Goal: Task Accomplishment & Management: Complete application form

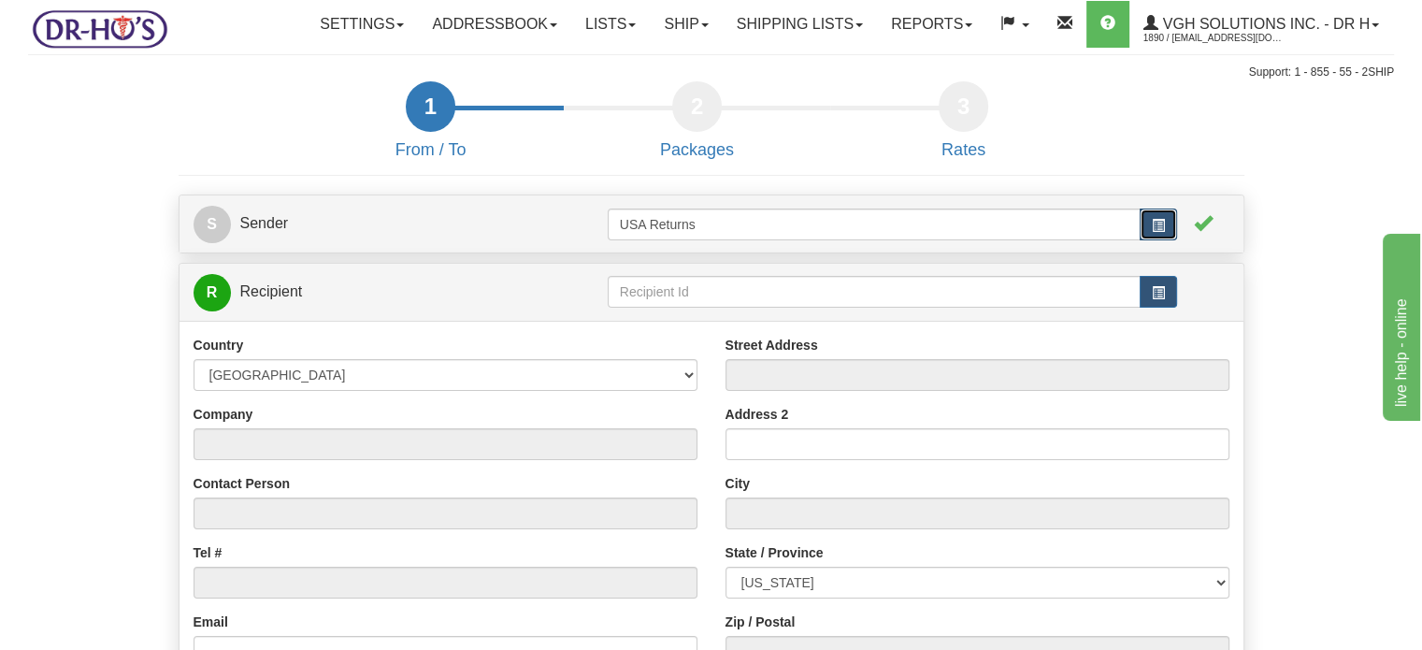
click at [1145, 240] on button "button" at bounding box center [1157, 224] width 37 height 32
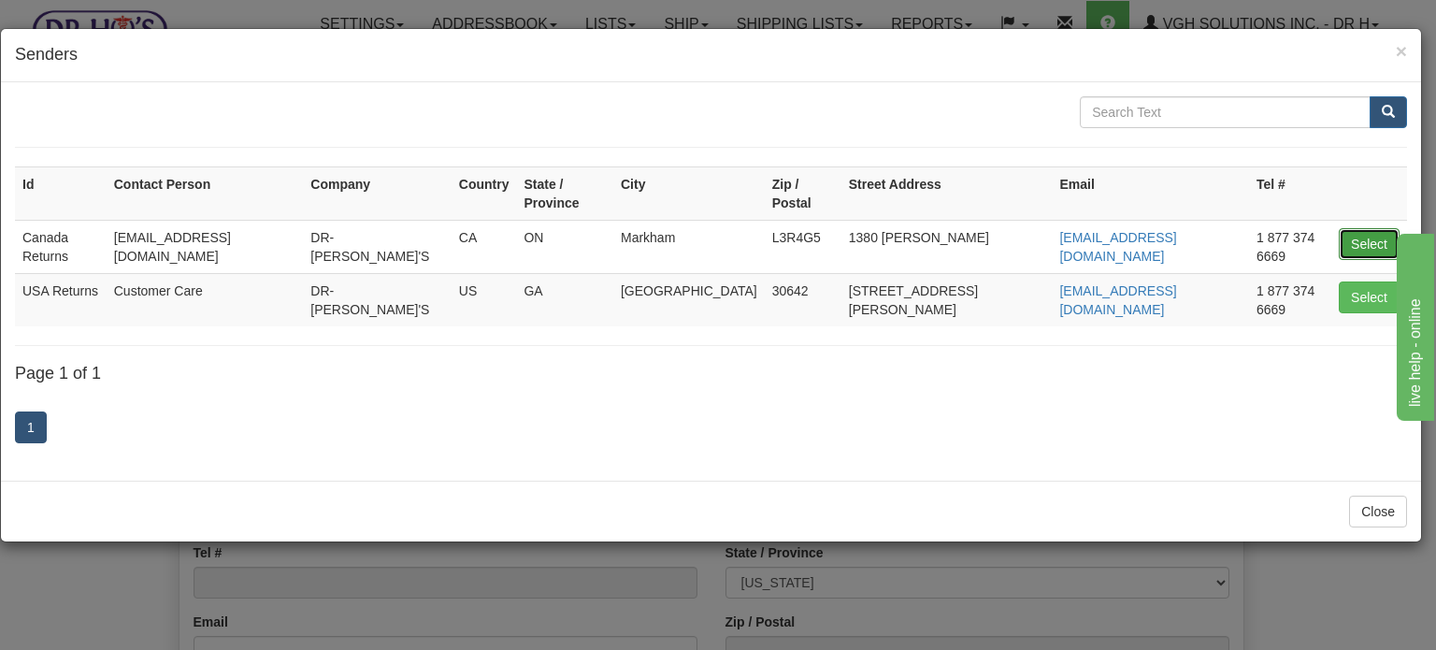
click at [1356, 228] on button "Select" at bounding box center [1369, 244] width 61 height 32
type input "Canada Returns"
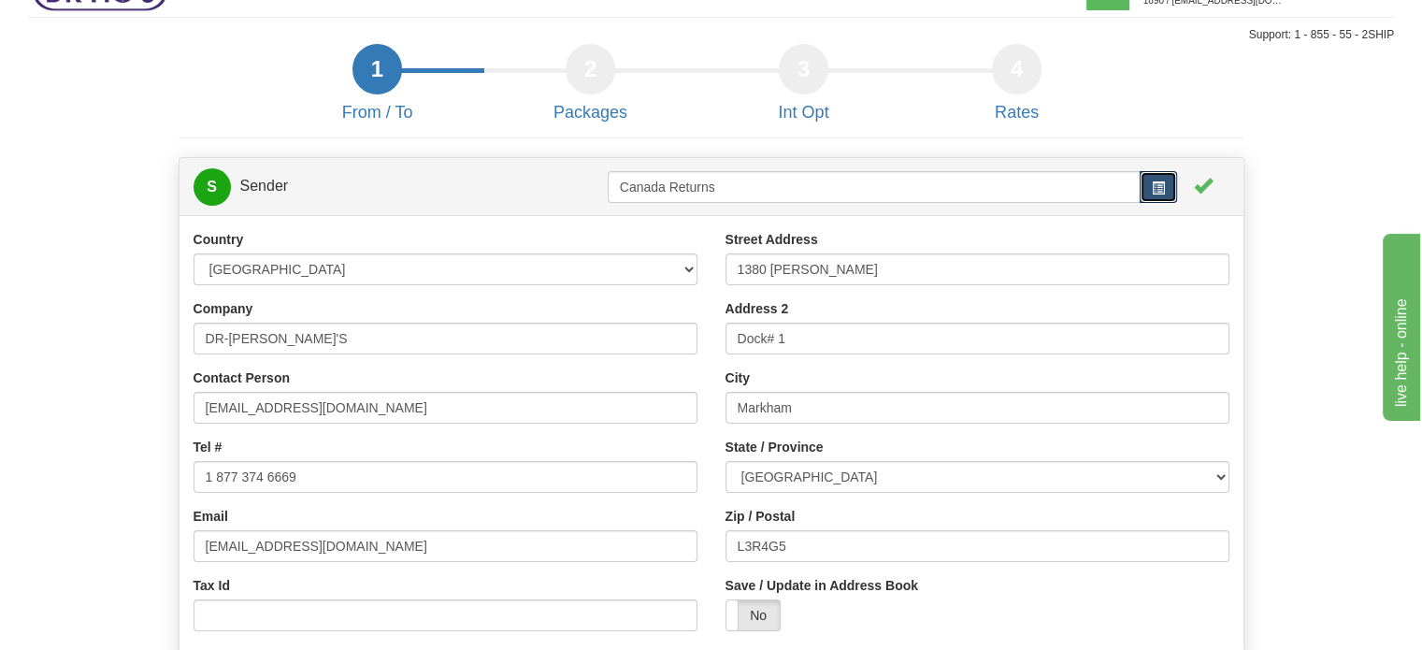
scroll to position [187, 0]
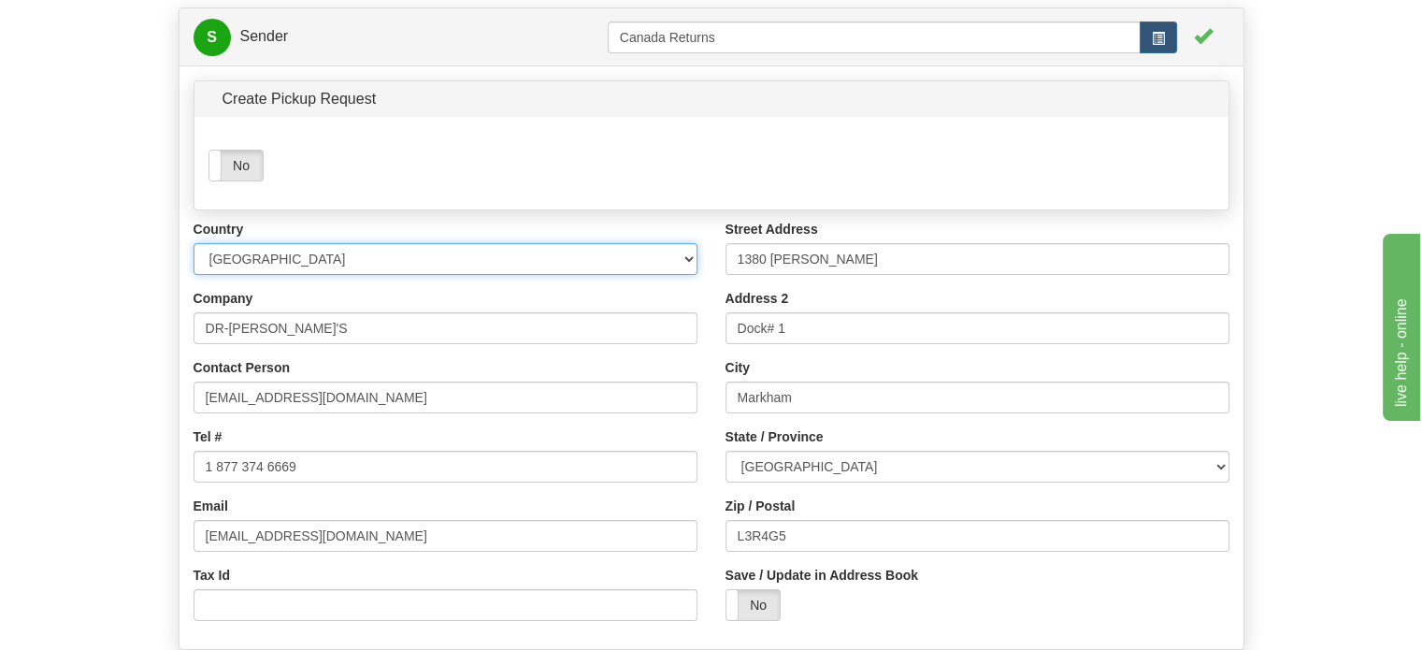
click at [325, 275] on select "[GEOGRAPHIC_DATA] [GEOGRAPHIC_DATA] [GEOGRAPHIC_DATA] [GEOGRAPHIC_DATA] [US_STA…" at bounding box center [445, 259] width 504 height 32
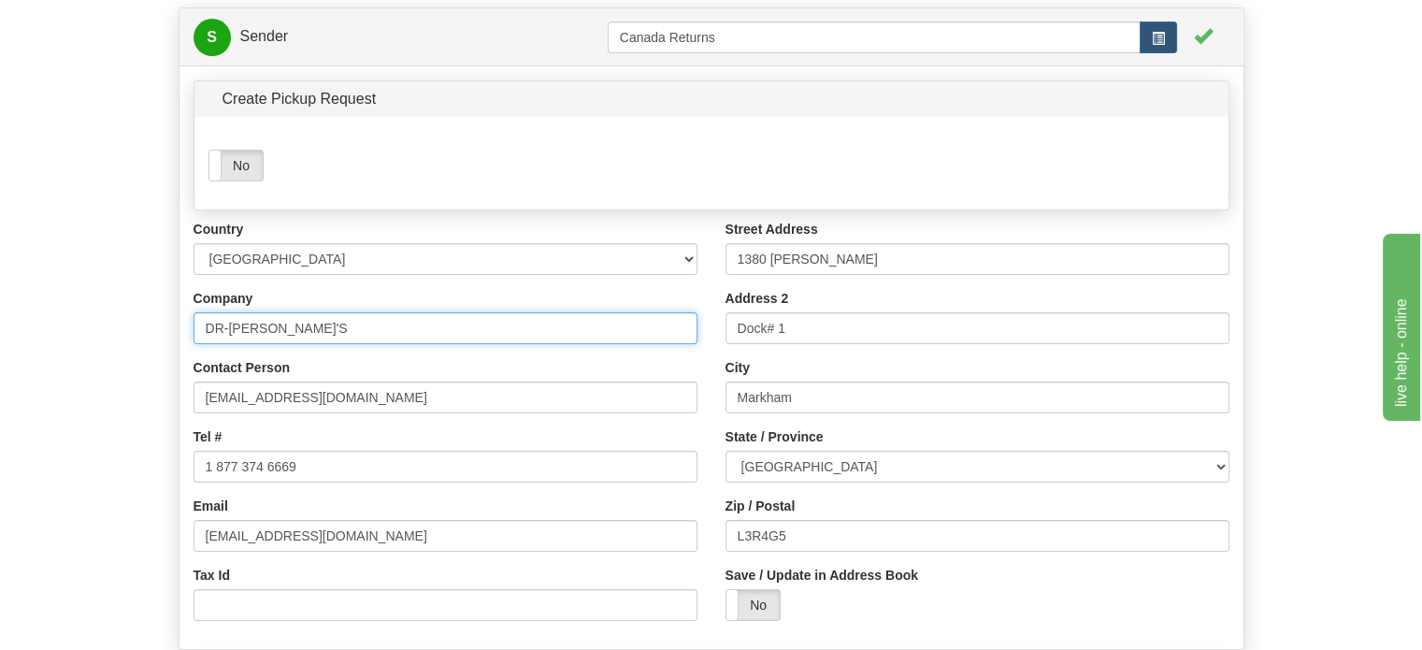
drag, startPoint x: 317, startPoint y: 365, endPoint x: 40, endPoint y: 365, distance: 276.7
click at [44, 366] on form "1 From / To 2 Packages 3 Int Opt 4 Rates S Sender" at bounding box center [711, 387] width 1366 height 987
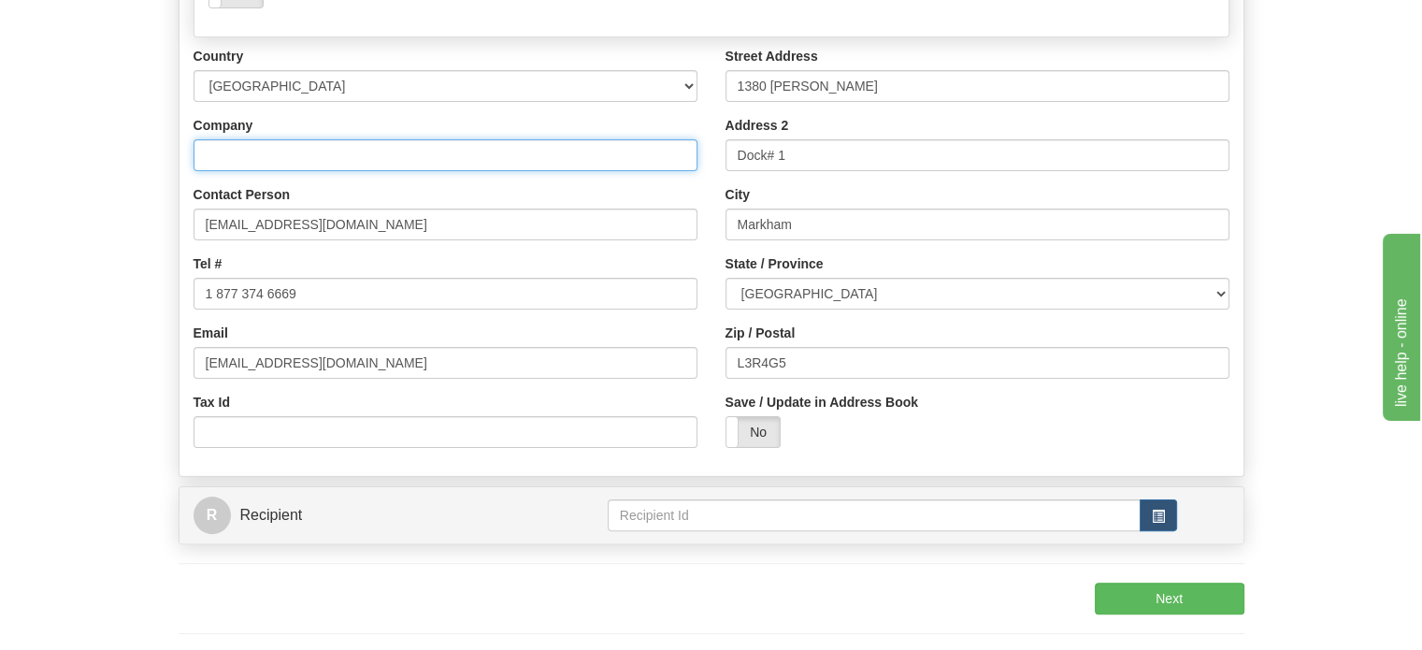
scroll to position [374, 0]
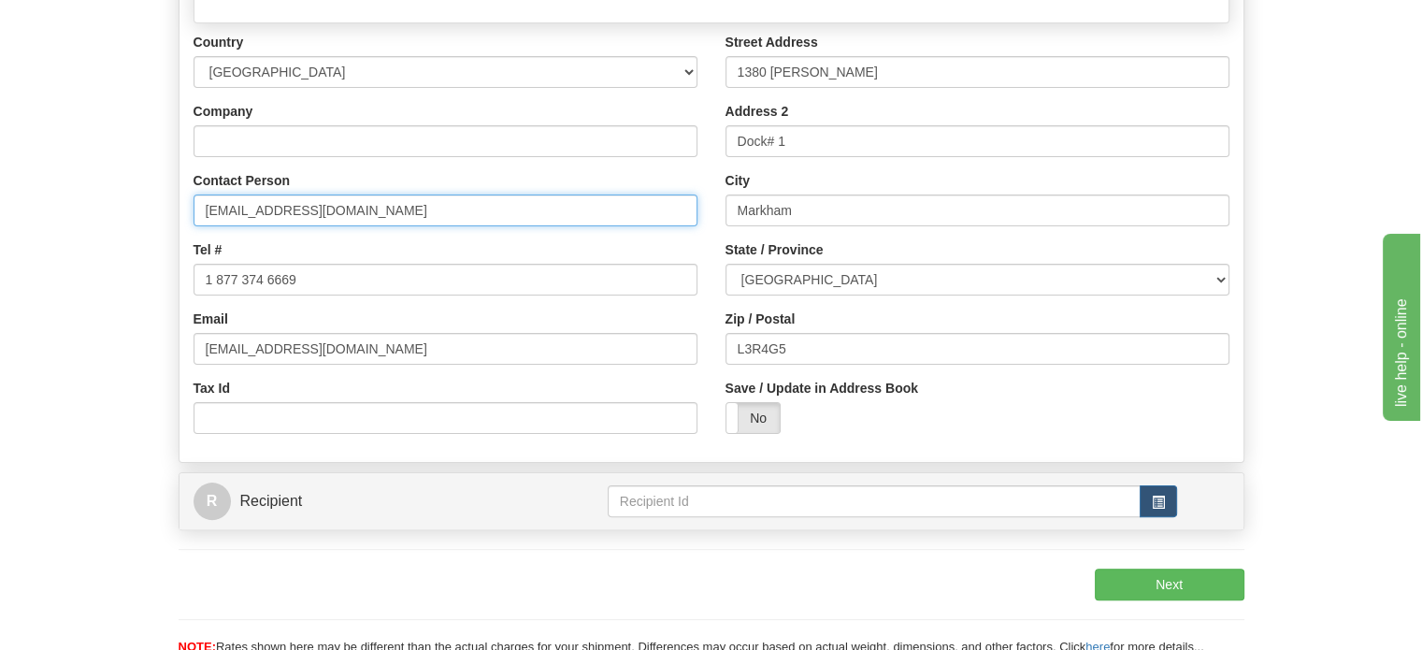
drag, startPoint x: 342, startPoint y: 248, endPoint x: 158, endPoint y: 246, distance: 184.2
click at [160, 246] on form "1 From / To 2 Packages 3 Int Opt 4 Rates S Sender" at bounding box center [711, 200] width 1366 height 987
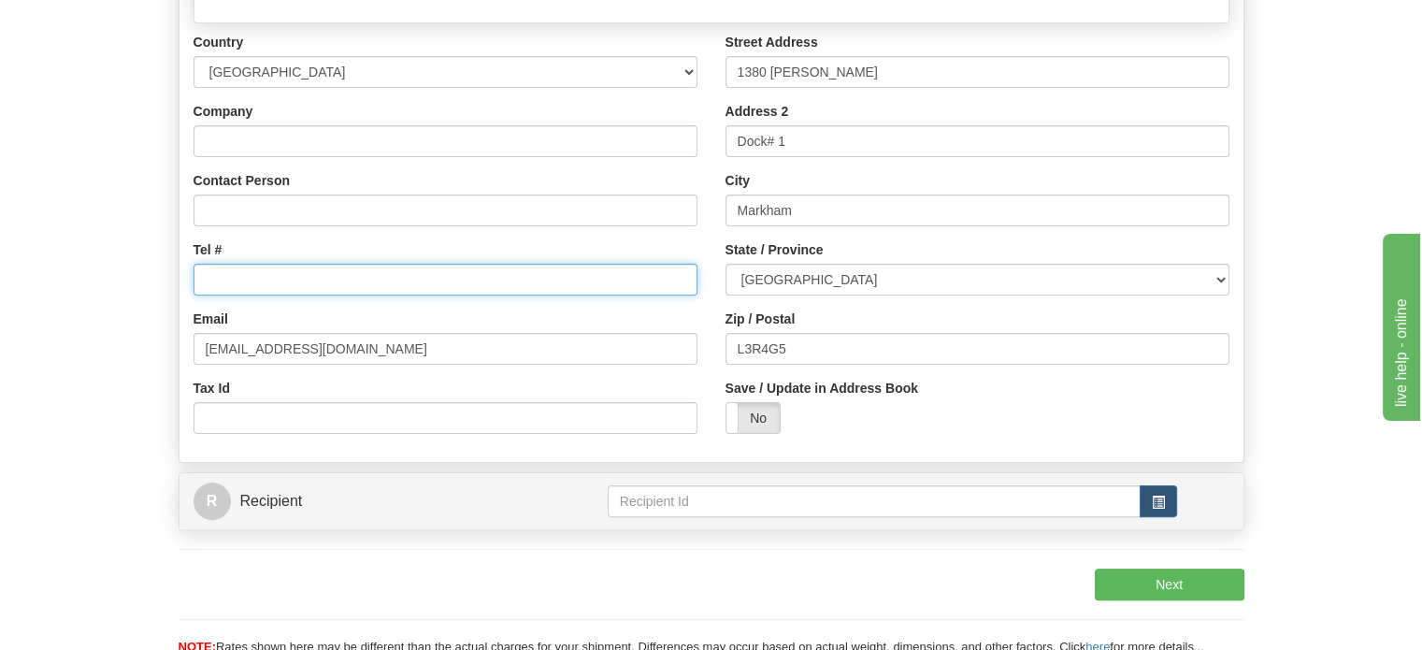
drag, startPoint x: 357, startPoint y: 332, endPoint x: 154, endPoint y: 332, distance: 202.8
click at [161, 332] on form "1 From / To 2 Packages 3 Int Opt 4 Rates S Sender" at bounding box center [711, 200] width 1366 height 987
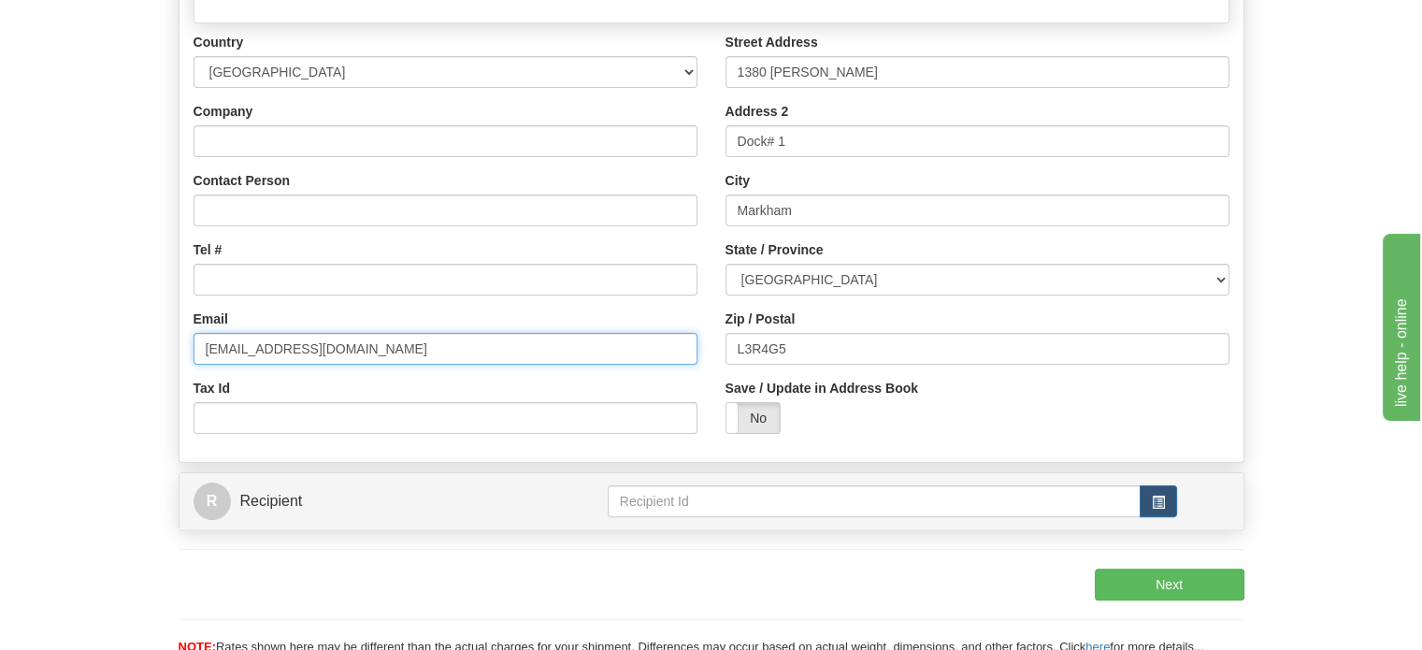
type input "drho@drhonow"
drag, startPoint x: 408, startPoint y: 388, endPoint x: 122, endPoint y: 385, distance: 285.1
click at [150, 391] on form "1 From / To 2 Packages 3 Int Opt 4 Rates S Sender" at bounding box center [711, 200] width 1366 height 987
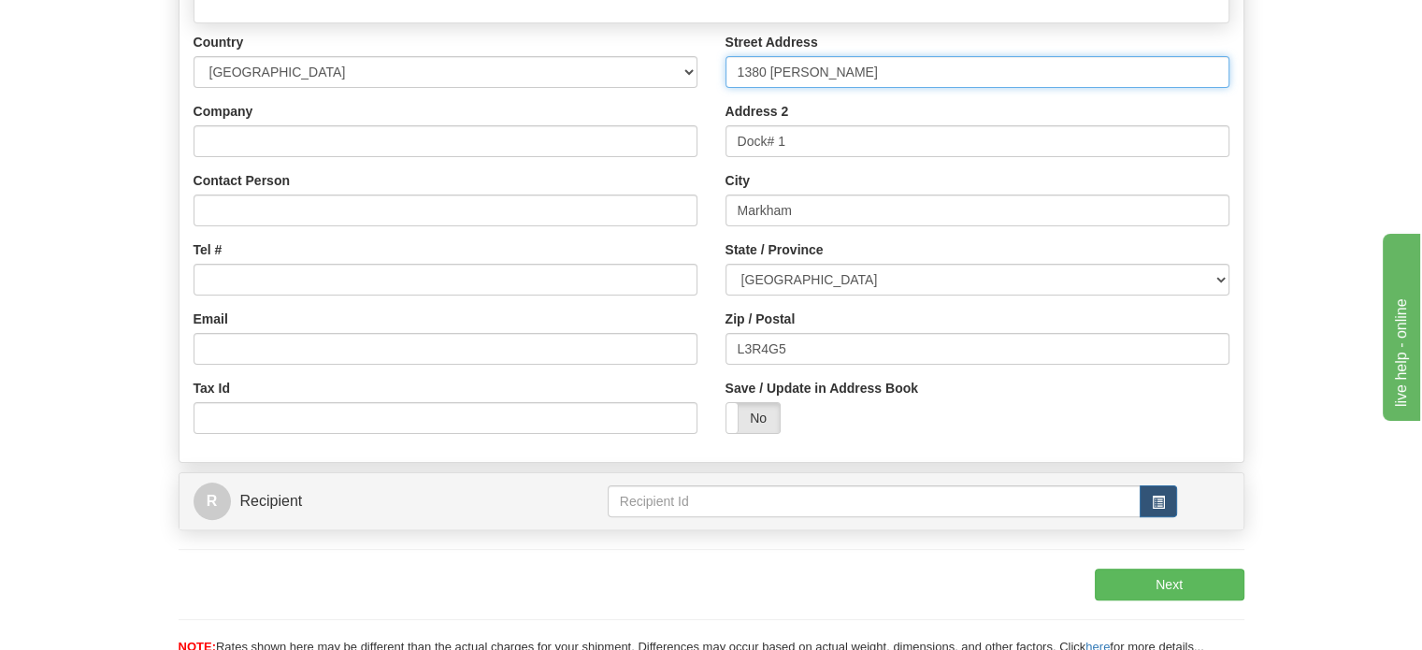
drag, startPoint x: 831, startPoint y: 112, endPoint x: 583, endPoint y: 124, distance: 248.0
click at [595, 124] on div "Country [GEOGRAPHIC_DATA] [GEOGRAPHIC_DATA] [GEOGRAPHIC_DATA] [GEOGRAPHIC_DATA]…" at bounding box center [711, 240] width 1064 height 415
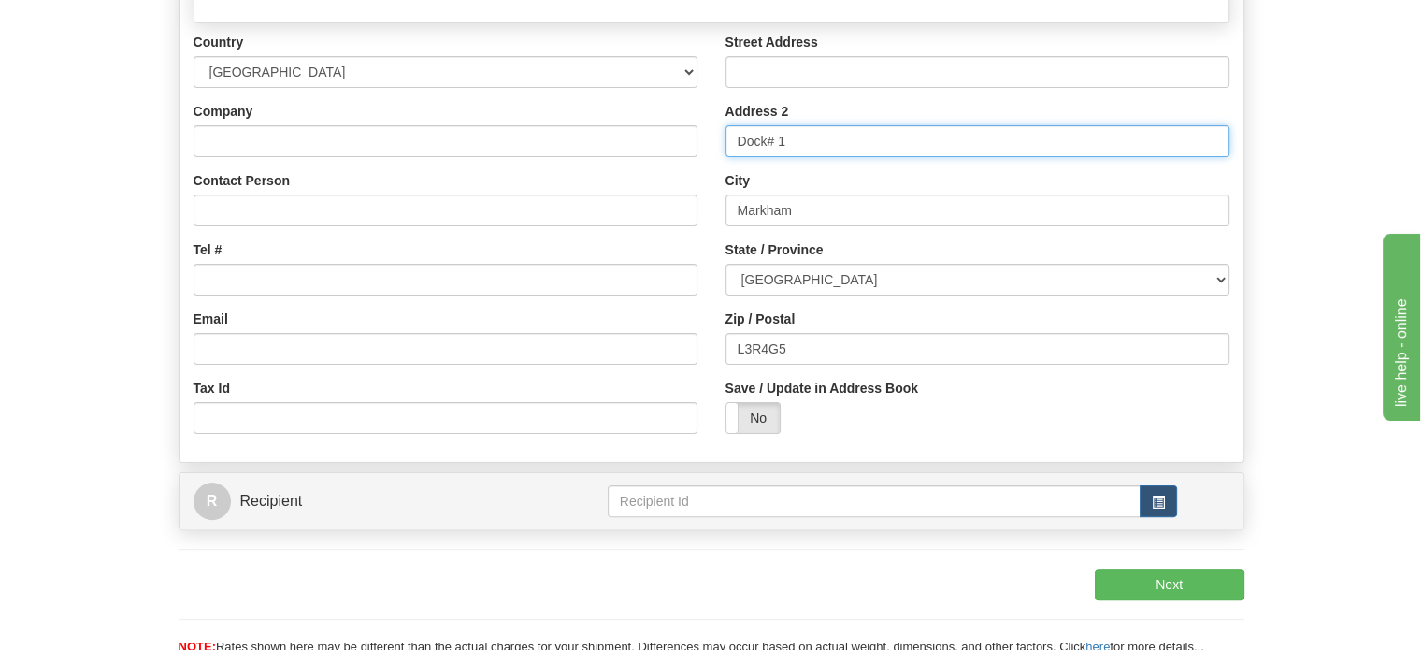
drag, startPoint x: 815, startPoint y: 196, endPoint x: 585, endPoint y: 198, distance: 230.0
click at [585, 198] on div "Country [GEOGRAPHIC_DATA] [GEOGRAPHIC_DATA] [GEOGRAPHIC_DATA] [GEOGRAPHIC_DATA]…" at bounding box center [711, 240] width 1064 height 415
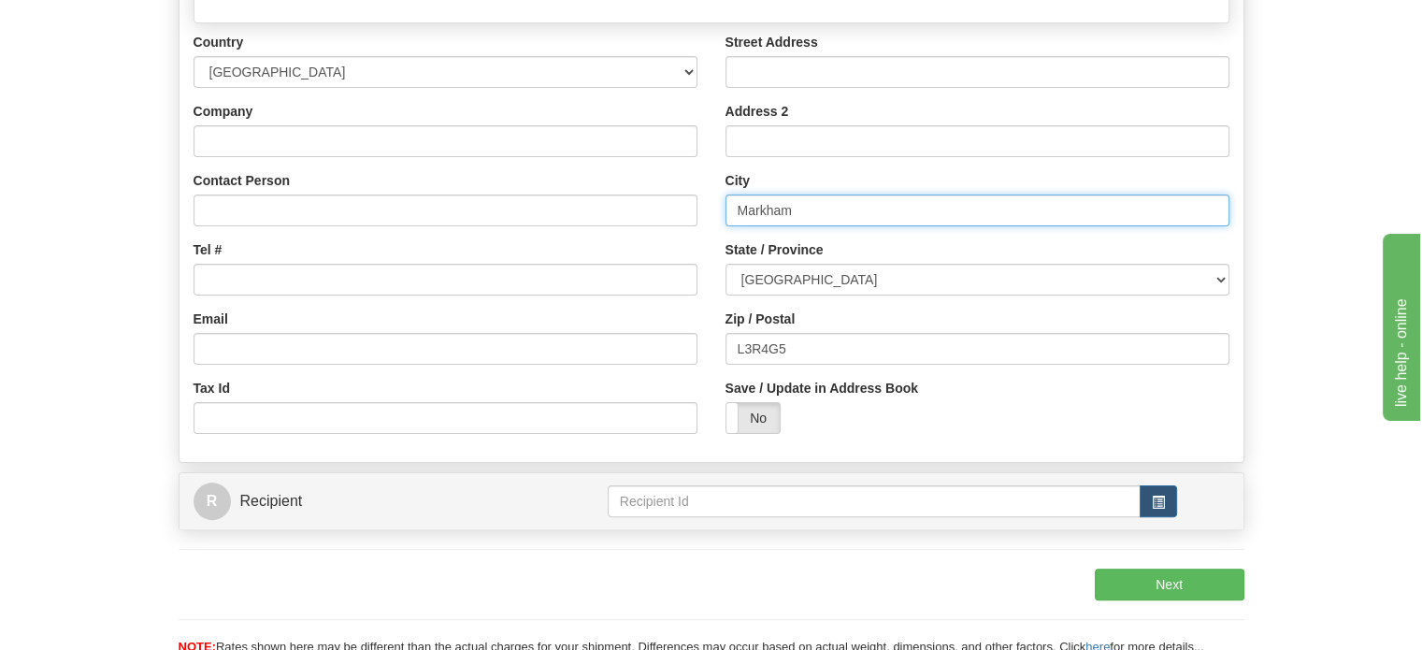
drag, startPoint x: 830, startPoint y: 264, endPoint x: 562, endPoint y: 264, distance: 268.3
click at [570, 264] on div "Country [GEOGRAPHIC_DATA] [GEOGRAPHIC_DATA] [GEOGRAPHIC_DATA] [GEOGRAPHIC_DATA]…" at bounding box center [711, 240] width 1064 height 415
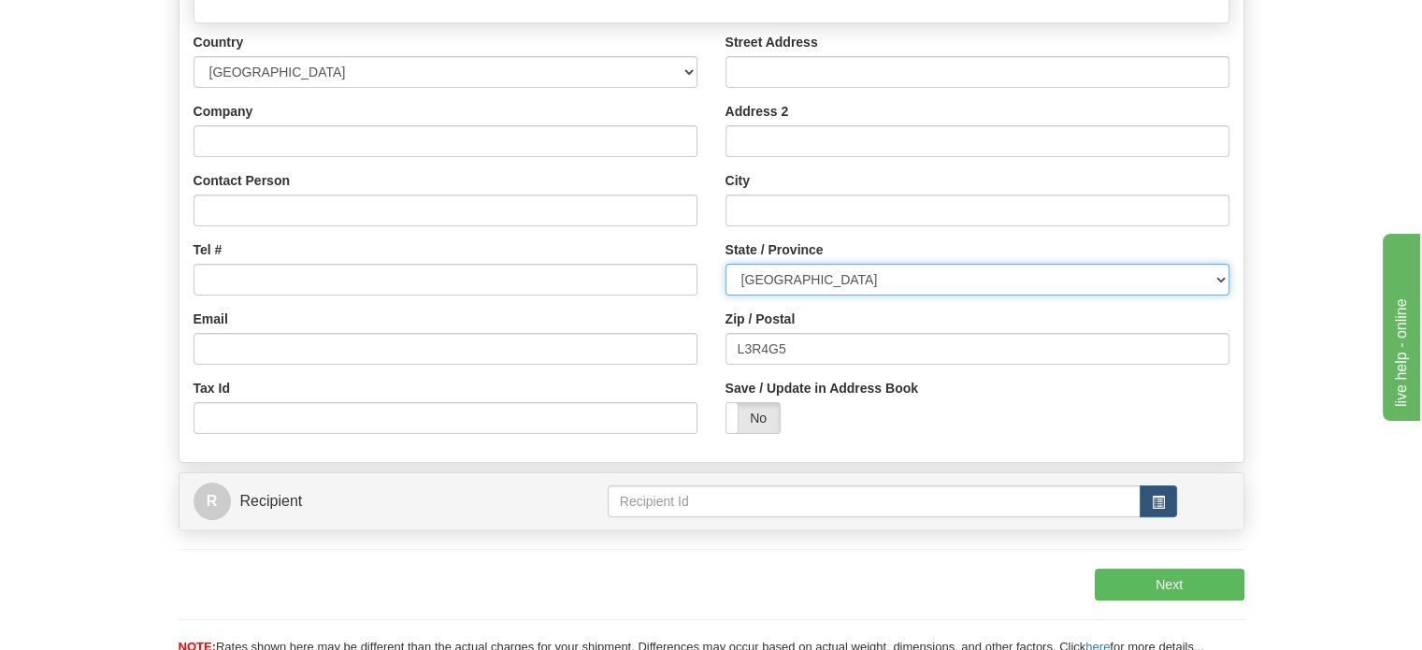
click at [864, 295] on select "[GEOGRAPHIC_DATA] [GEOGRAPHIC_DATA] [GEOGRAPHIC_DATA] [GEOGRAPHIC_DATA] [GEOGRA…" at bounding box center [977, 280] width 504 height 32
drag, startPoint x: 835, startPoint y: 317, endPoint x: 824, endPoint y: 339, distance: 25.1
click at [835, 295] on select "[GEOGRAPHIC_DATA] [GEOGRAPHIC_DATA] [GEOGRAPHIC_DATA] [GEOGRAPHIC_DATA] [GEOGRA…" at bounding box center [977, 280] width 504 height 32
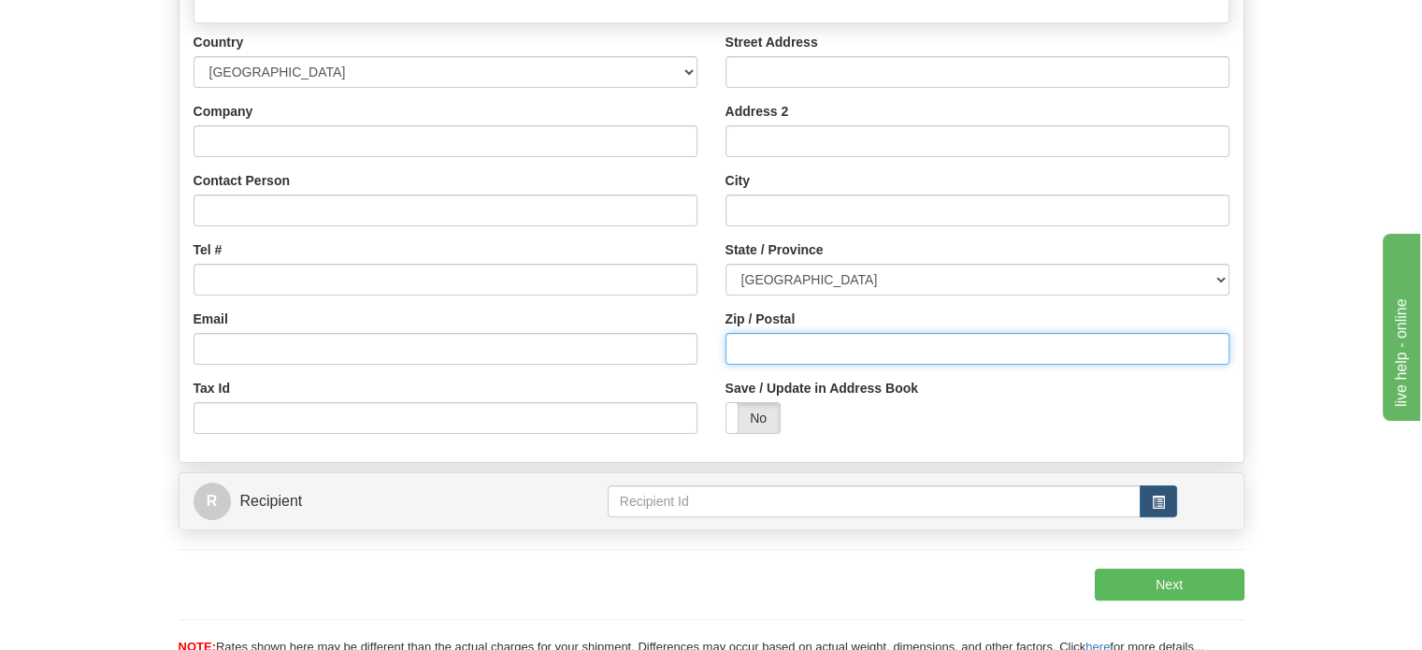
drag, startPoint x: 828, startPoint y: 388, endPoint x: 505, endPoint y: 379, distance: 323.6
click at [621, 382] on div "Country [GEOGRAPHIC_DATA] [GEOGRAPHIC_DATA] [GEOGRAPHIC_DATA] [GEOGRAPHIC_DATA]…" at bounding box center [711, 240] width 1064 height 415
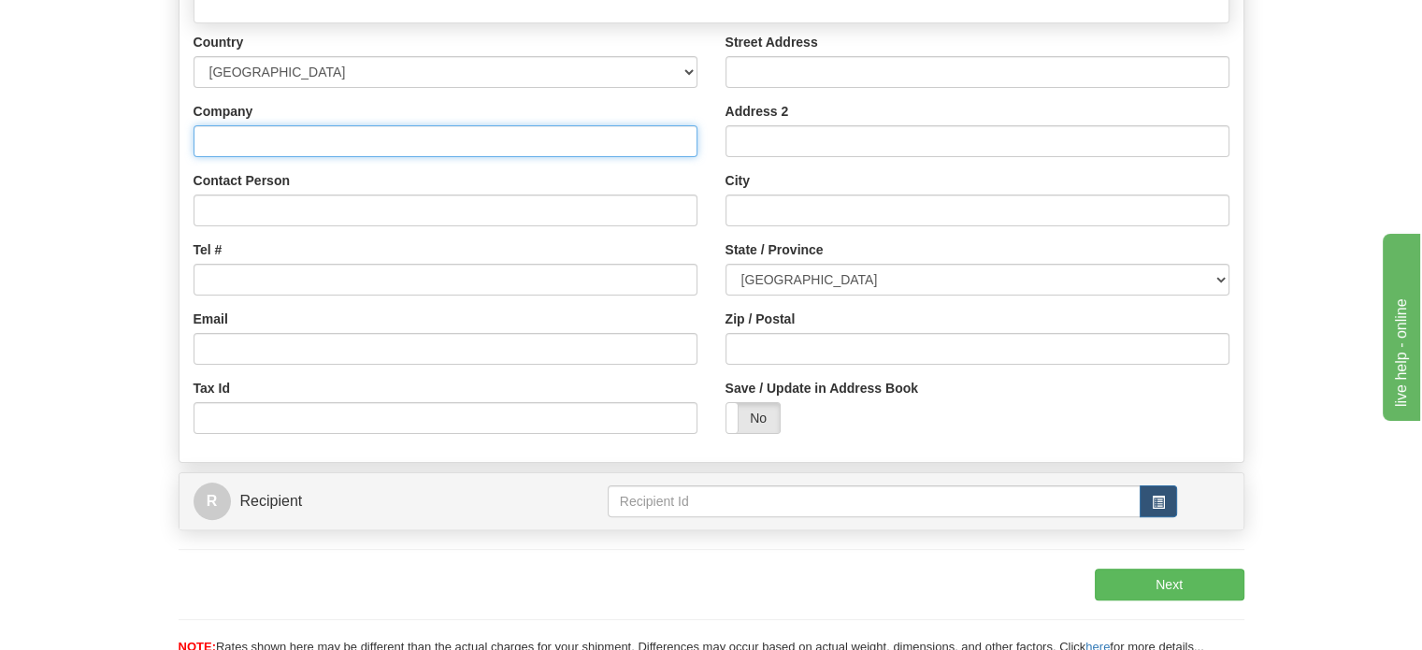
click at [269, 157] on input "Company" at bounding box center [445, 141] width 504 height 32
paste input "[PERSON_NAME]"
type input "[PERSON_NAME]"
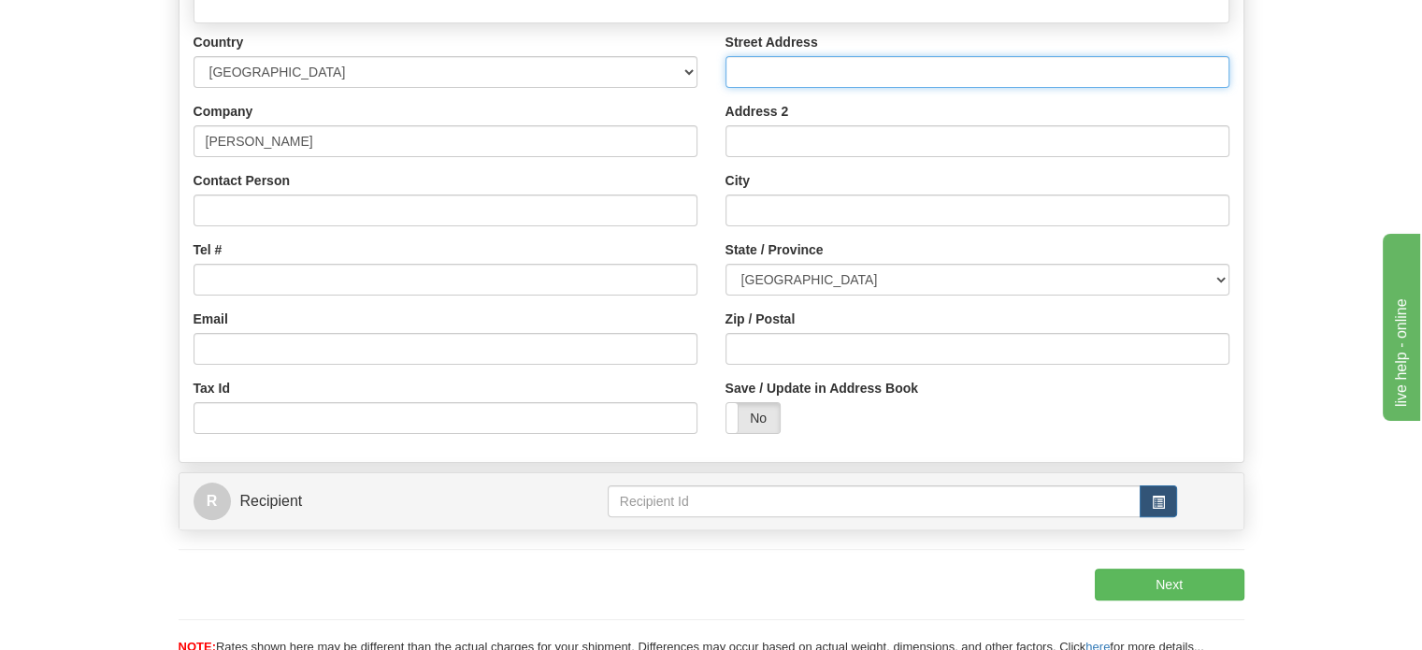
click at [795, 88] on input "Street Address" at bounding box center [977, 72] width 504 height 32
type input "v"
paste input "[STREET_ADDRESS]"
type input "[STREET_ADDRESS]"
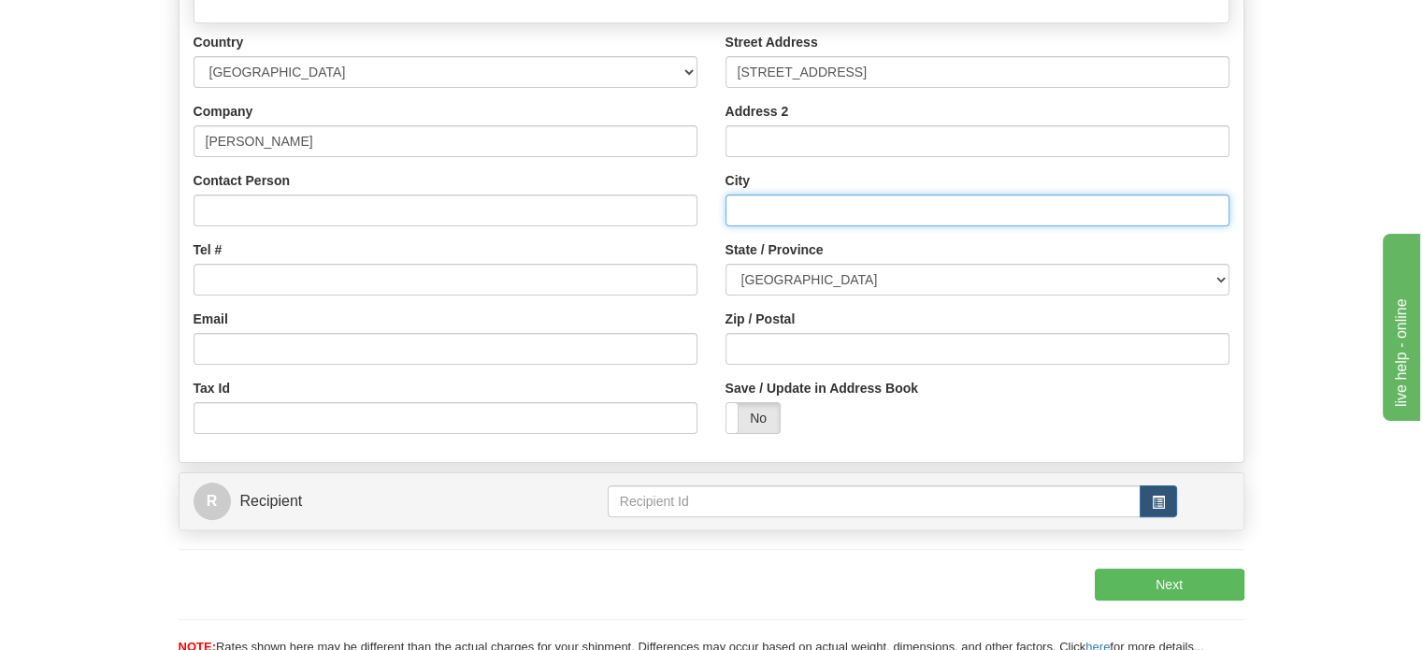
click at [851, 226] on input "City" at bounding box center [977, 210] width 504 height 32
paste input "[GEOGRAPHIC_DATA]"
type input "[GEOGRAPHIC_DATA]"
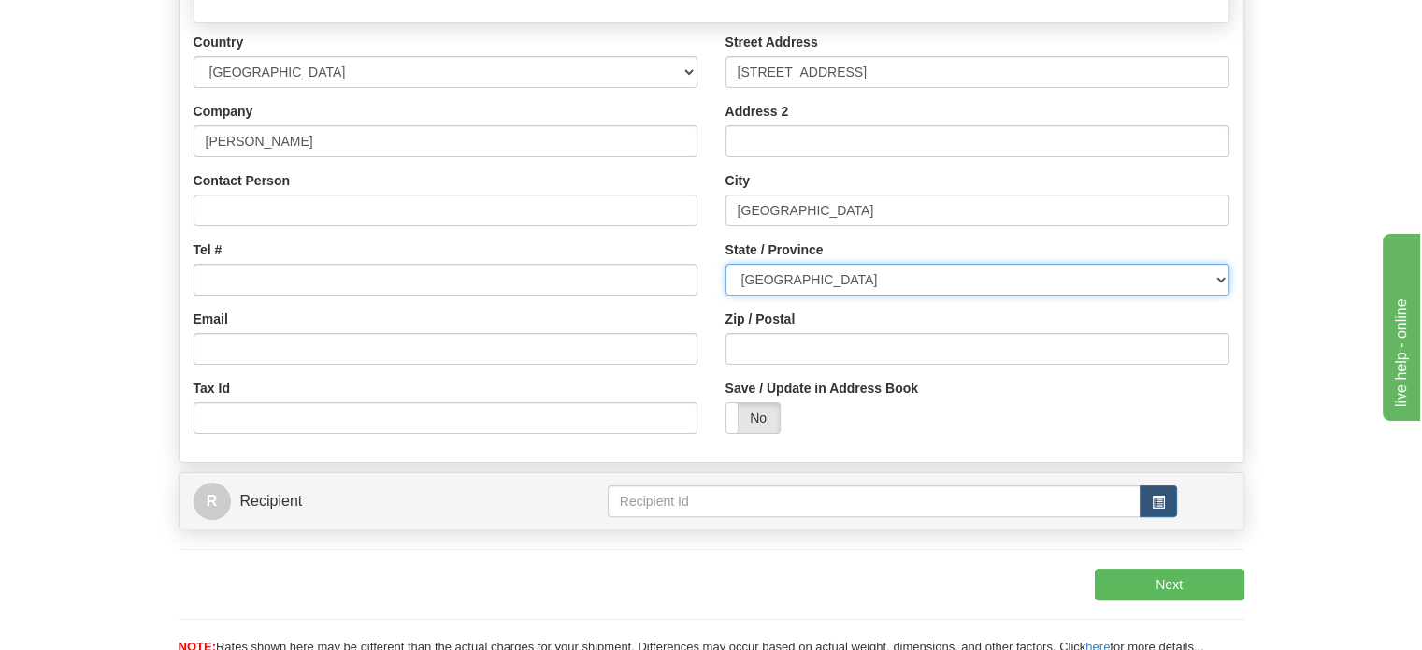
click at [841, 295] on select "[GEOGRAPHIC_DATA] [GEOGRAPHIC_DATA] [GEOGRAPHIC_DATA] [GEOGRAPHIC_DATA] [GEOGRA…" at bounding box center [977, 280] width 504 height 32
select select "BC"
click at [725, 295] on select "[GEOGRAPHIC_DATA] [GEOGRAPHIC_DATA] [GEOGRAPHIC_DATA] [GEOGRAPHIC_DATA] [GEOGRA…" at bounding box center [977, 280] width 504 height 32
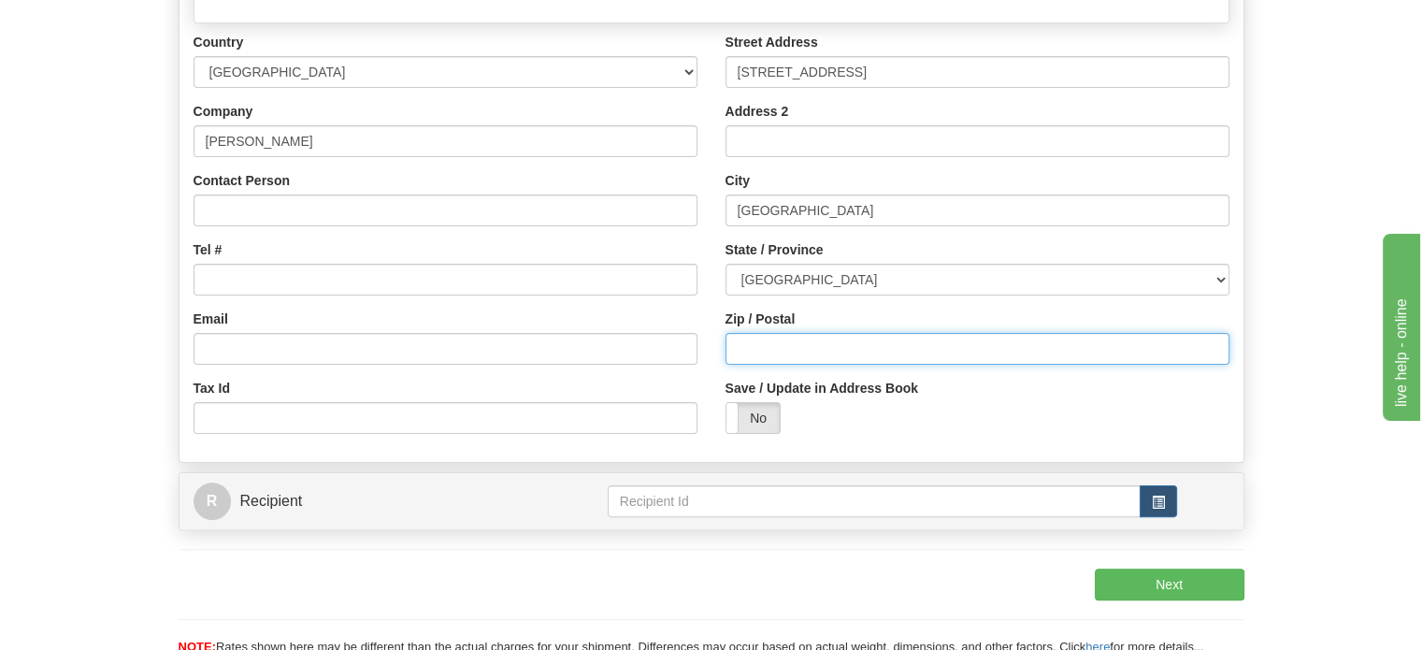
click at [793, 365] on input "Zip / Postal" at bounding box center [977, 349] width 504 height 32
paste input "V3Z9N9"
type input "V3Z9N9"
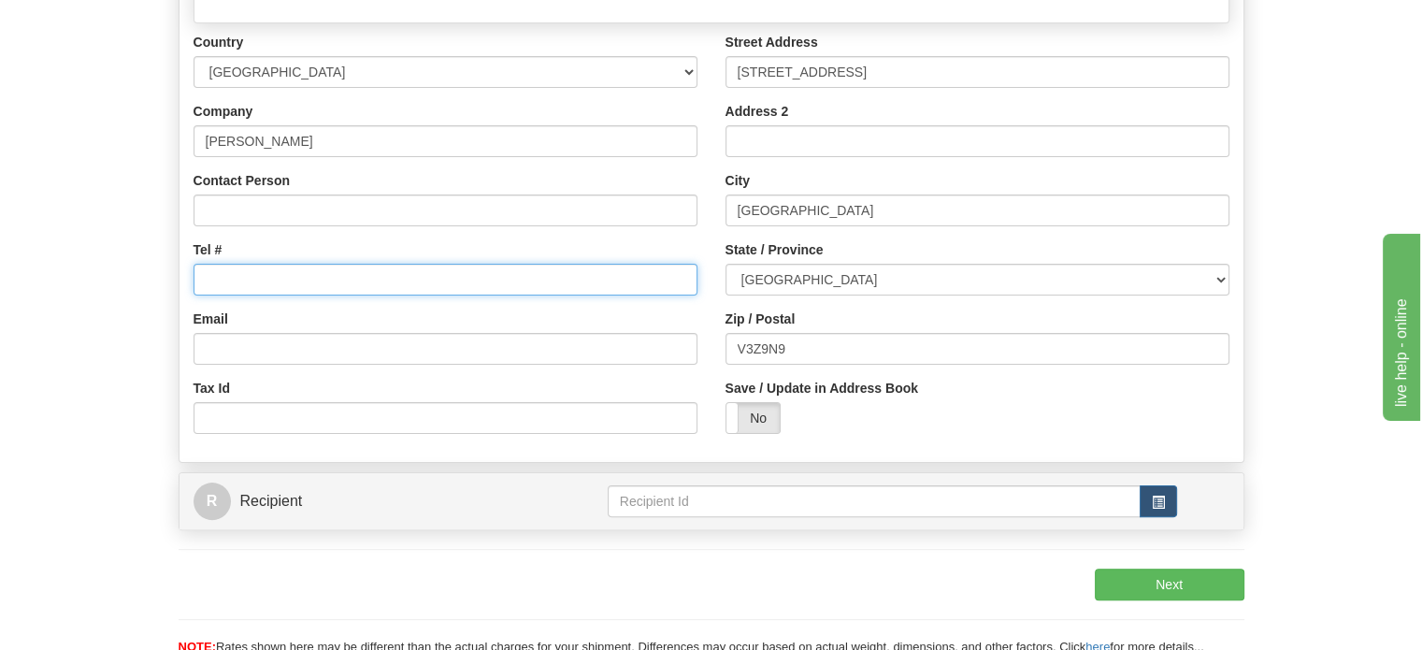
click at [277, 295] on input "Tel #" at bounding box center [445, 280] width 504 height 32
paste input "6045351223"
type input "6045351223"
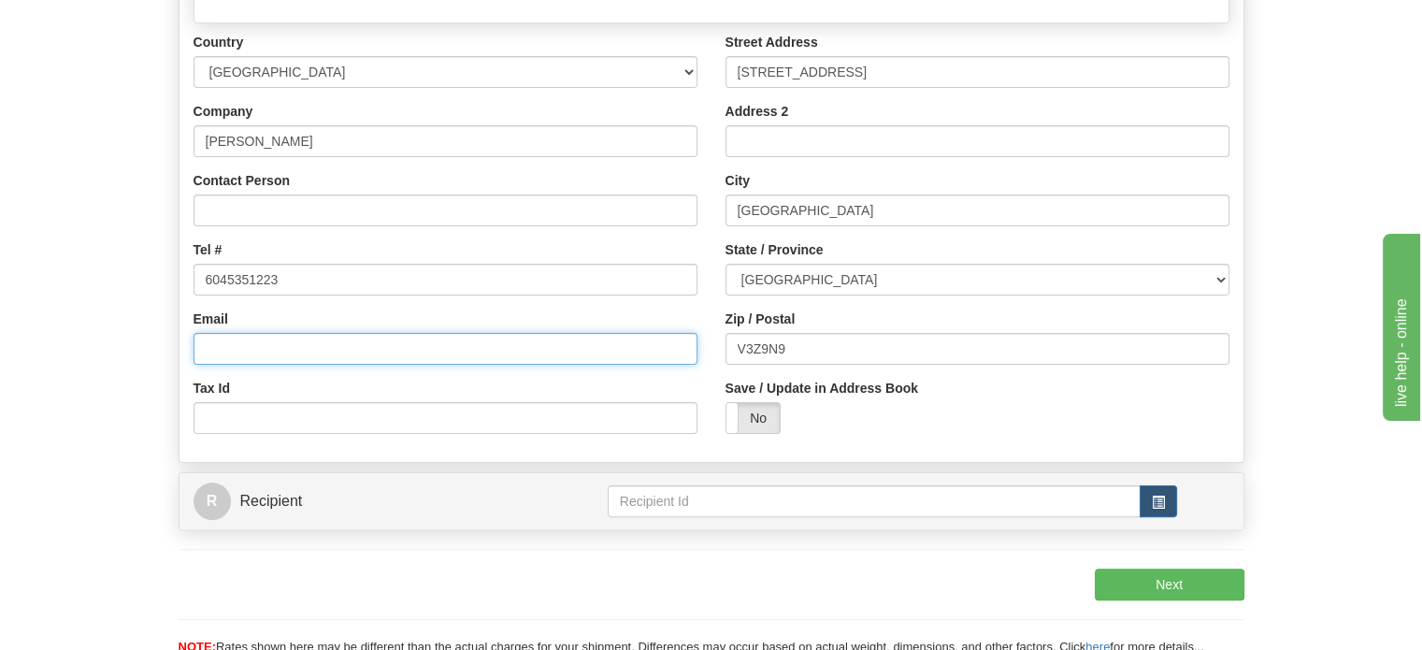
click at [295, 365] on input "Email" at bounding box center [445, 349] width 504 height 32
paste input "[EMAIL_ADDRESS][DOMAIN_NAME]"
type input "[EMAIL_ADDRESS][DOMAIN_NAME]"
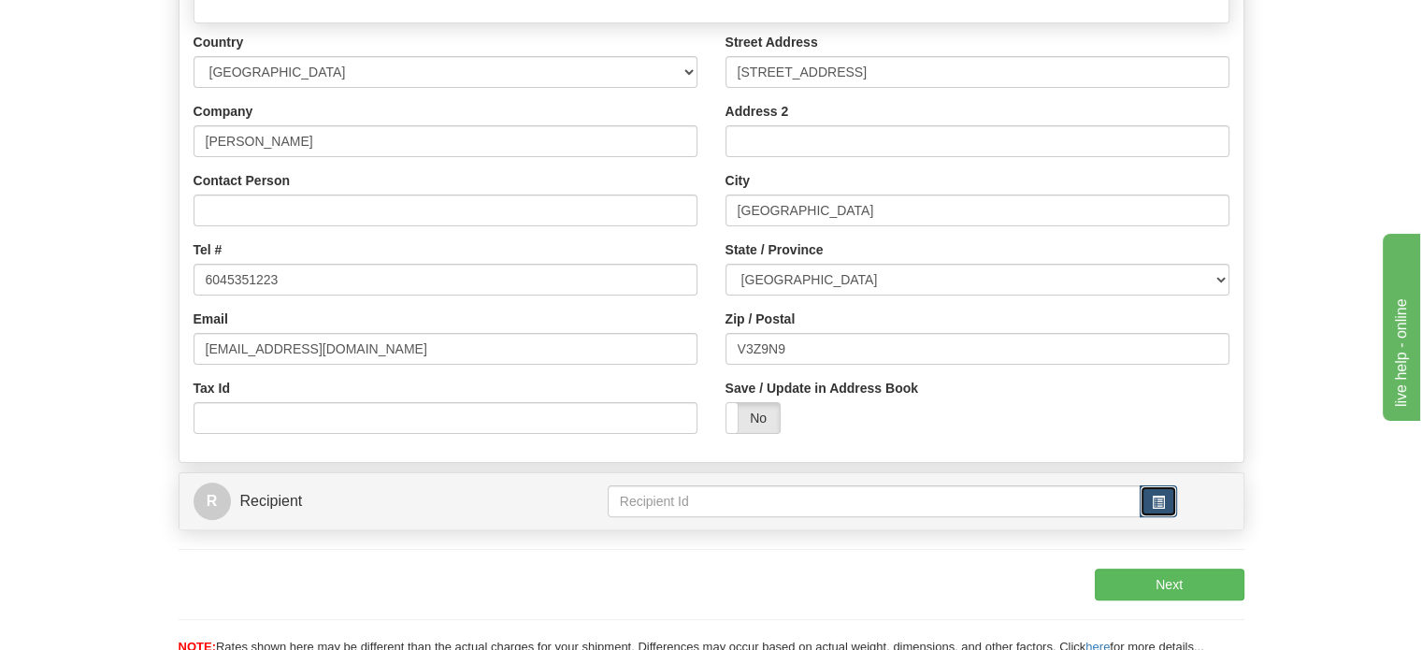
click at [1148, 517] on button "button" at bounding box center [1157, 501] width 37 height 32
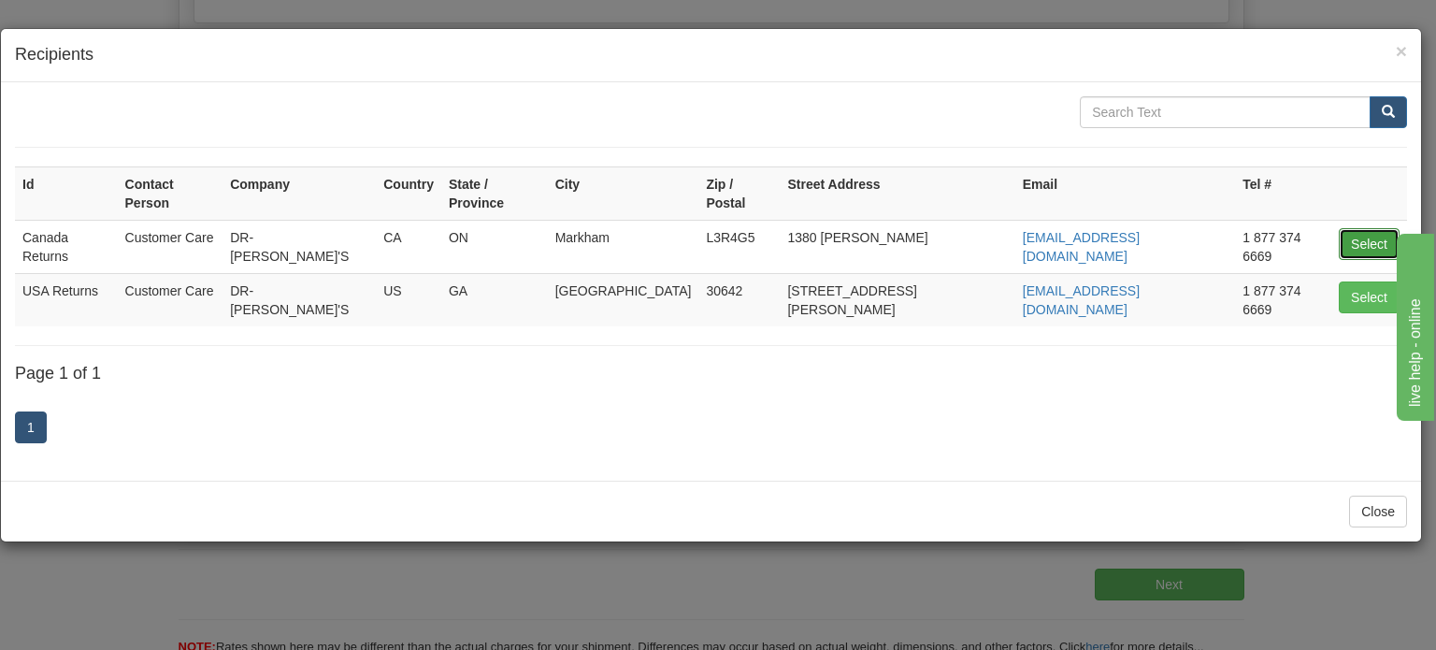
click at [1357, 228] on button "Select" at bounding box center [1369, 244] width 61 height 32
type input "Canada Returns"
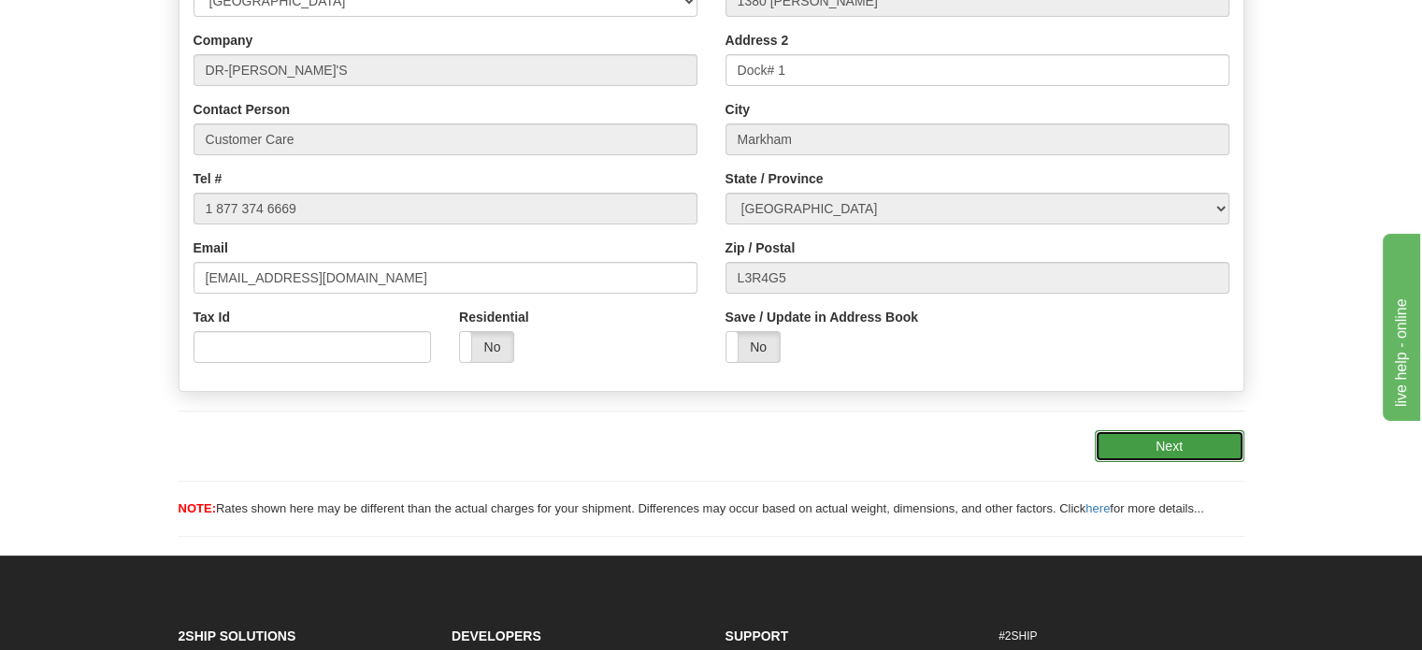
click at [1175, 462] on button "Next" at bounding box center [1170, 446] width 150 height 32
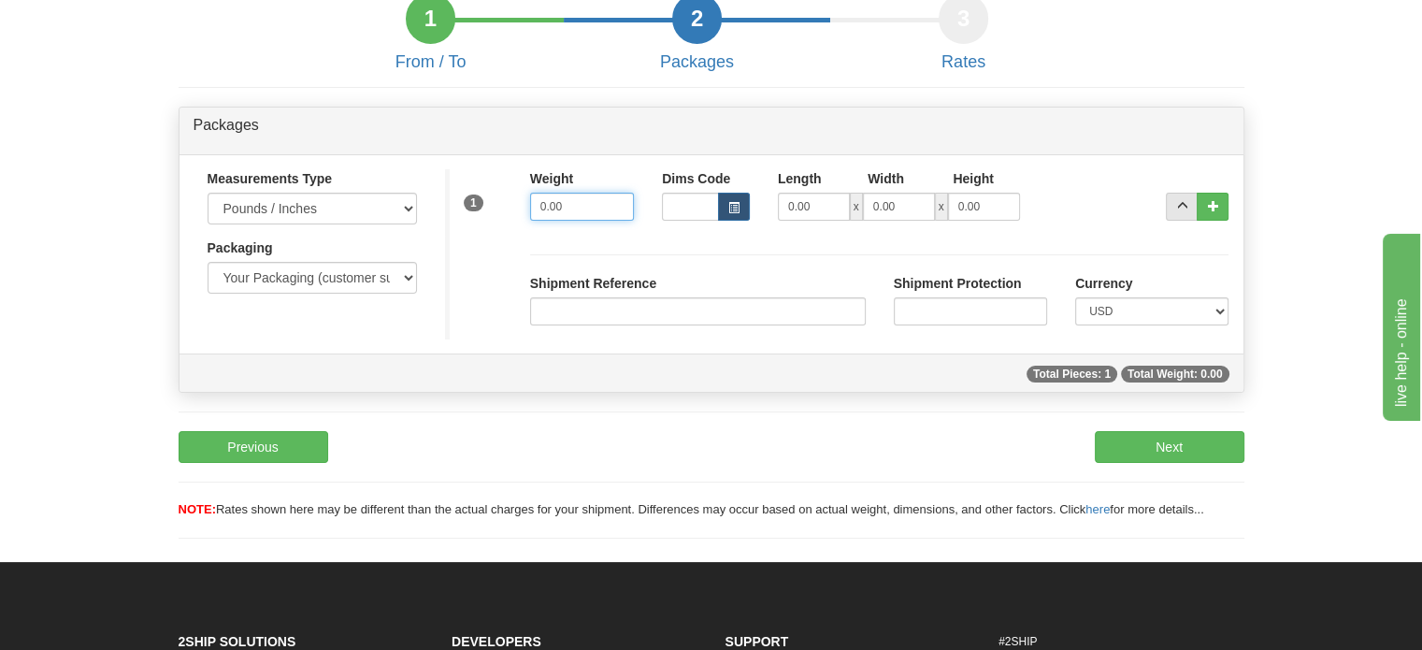
drag, startPoint x: 585, startPoint y: 255, endPoint x: 318, endPoint y: 265, distance: 267.5
click at [345, 261] on div "Measurements Type Pounds / Inches Kilograms / Centimeters Packaging Your Packag…" at bounding box center [711, 254] width 1064 height 170
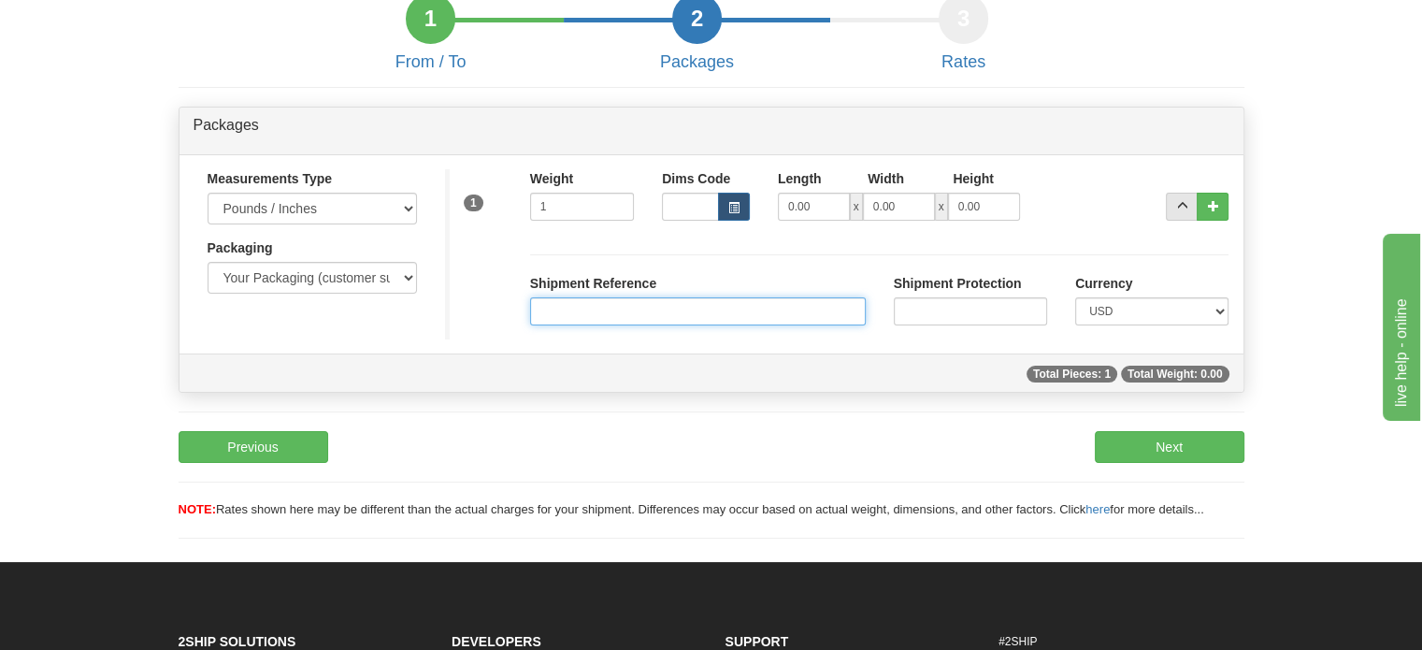
type input "1.00"
click at [568, 325] on input "Shipment Reference" at bounding box center [698, 311] width 336 height 28
paste input "1130617"
type input "1130617"
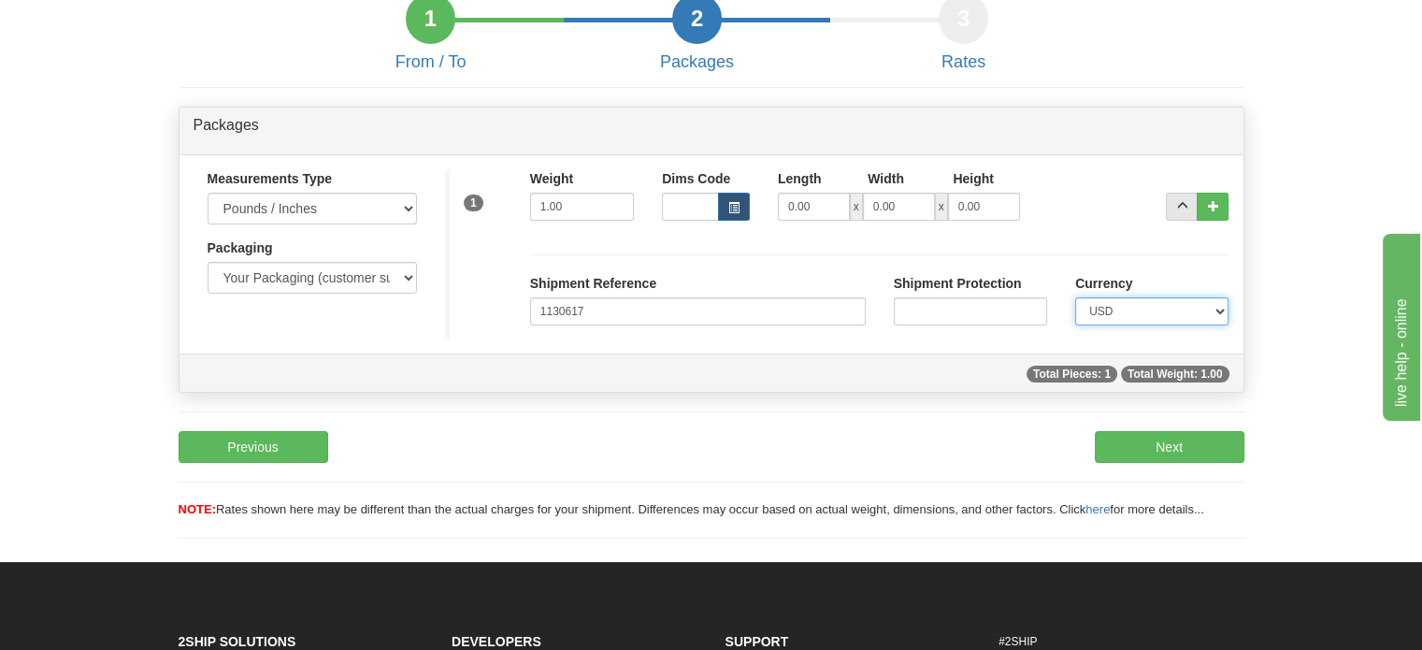
click at [1149, 325] on select "CAD USD EUR ZAR [PERSON_NAME] ARN AUD AUS AWG BBD BFR BGN BHD BMD BND BRC BRL C…" at bounding box center [1151, 311] width 153 height 28
select select "0"
click at [1075, 325] on select "CAD USD EUR ZAR [PERSON_NAME] ARN AUD AUS AWG BBD BFR BGN BHD BMD BND BRC BRL C…" at bounding box center [1151, 311] width 153 height 28
click at [1139, 463] on button "Next" at bounding box center [1170, 447] width 150 height 32
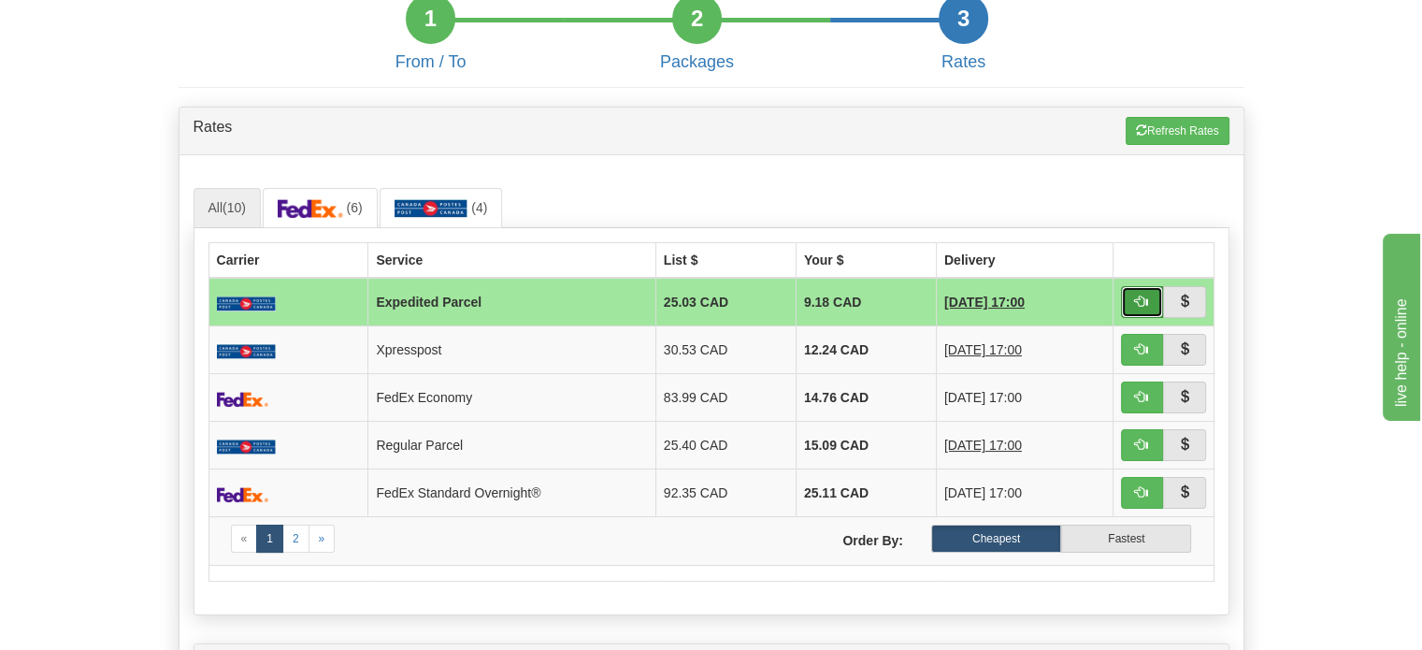
click at [1131, 318] on button "button" at bounding box center [1142, 302] width 43 height 32
type input "DOM.EP"
click at [1154, 318] on button "button" at bounding box center [1142, 302] width 43 height 32
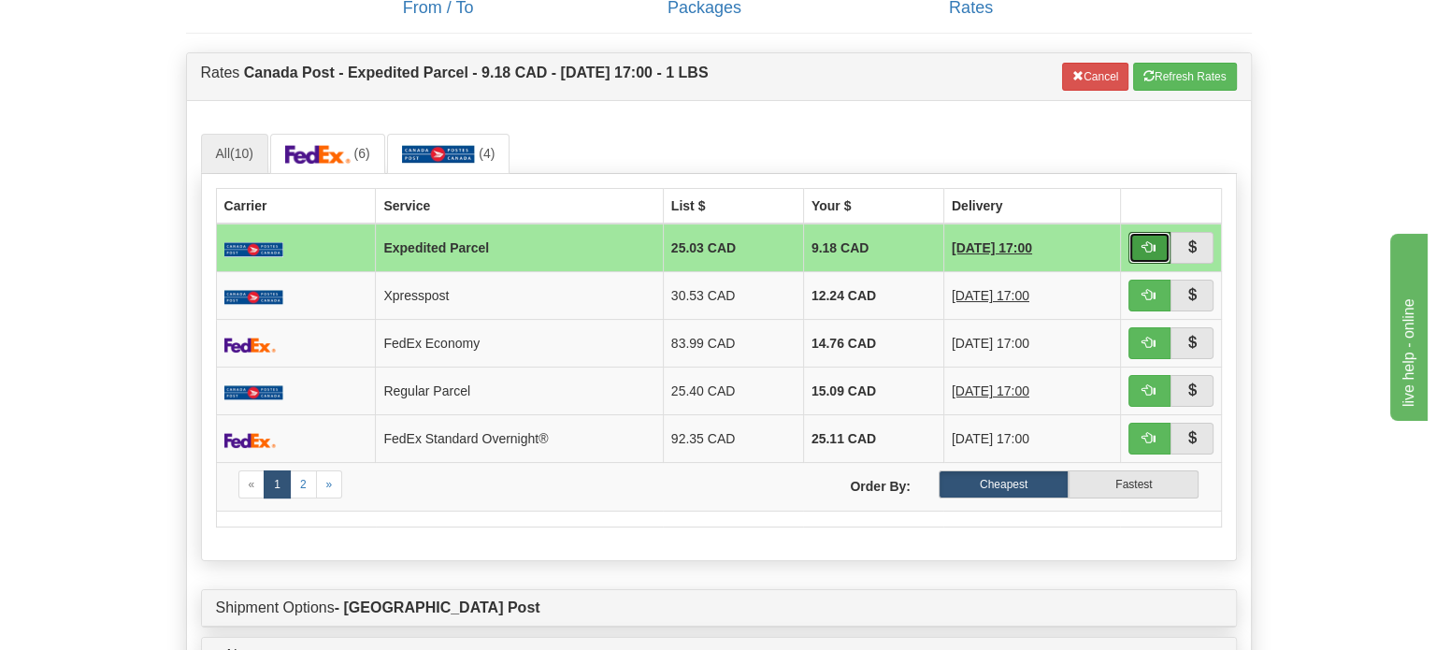
scroll to position [462, 0]
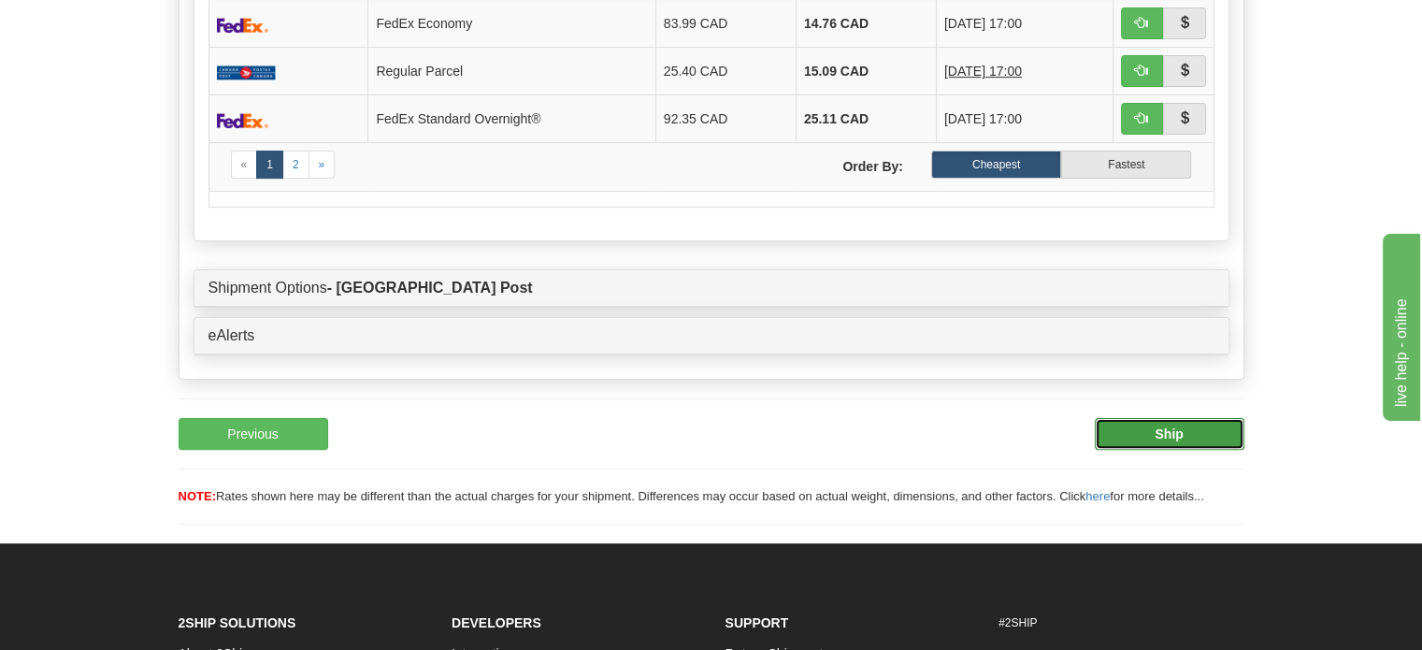
click at [1138, 450] on button "Ship" at bounding box center [1170, 434] width 150 height 32
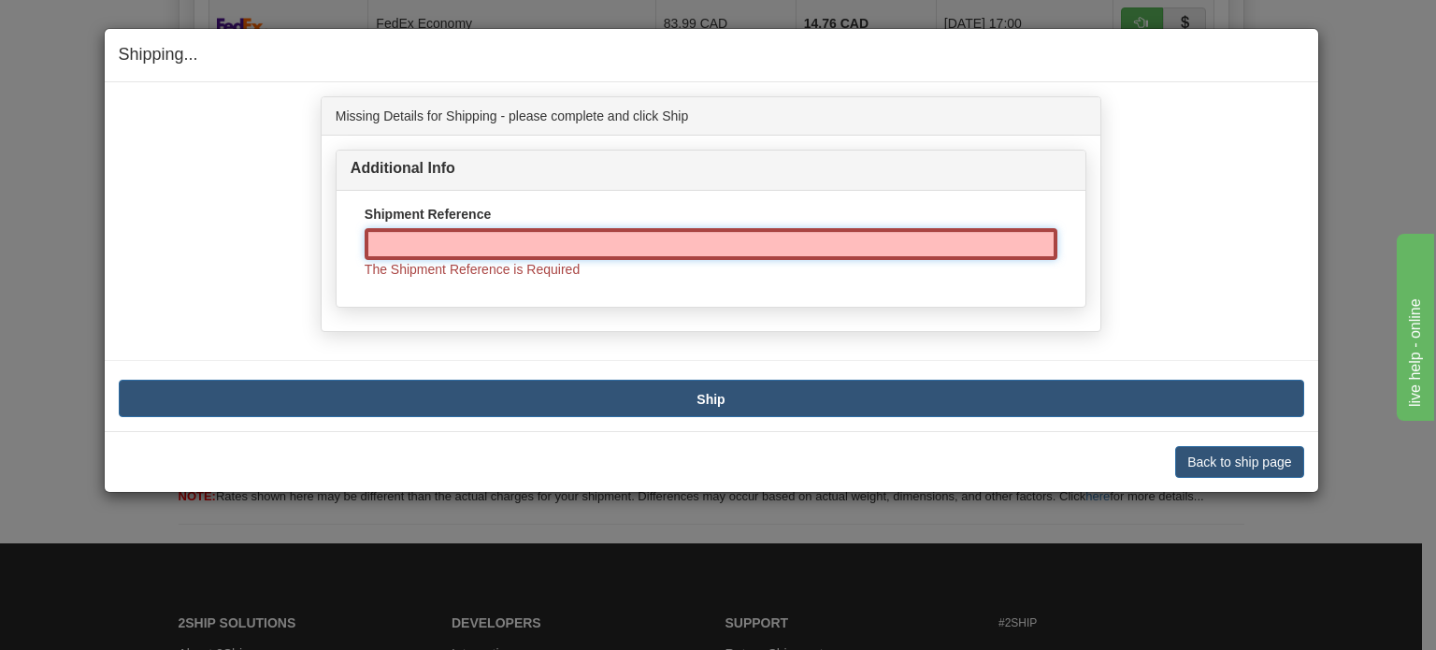
click at [542, 242] on input "Shipment Reference" at bounding box center [711, 244] width 693 height 32
paste input "1130617"
type input "1130617"
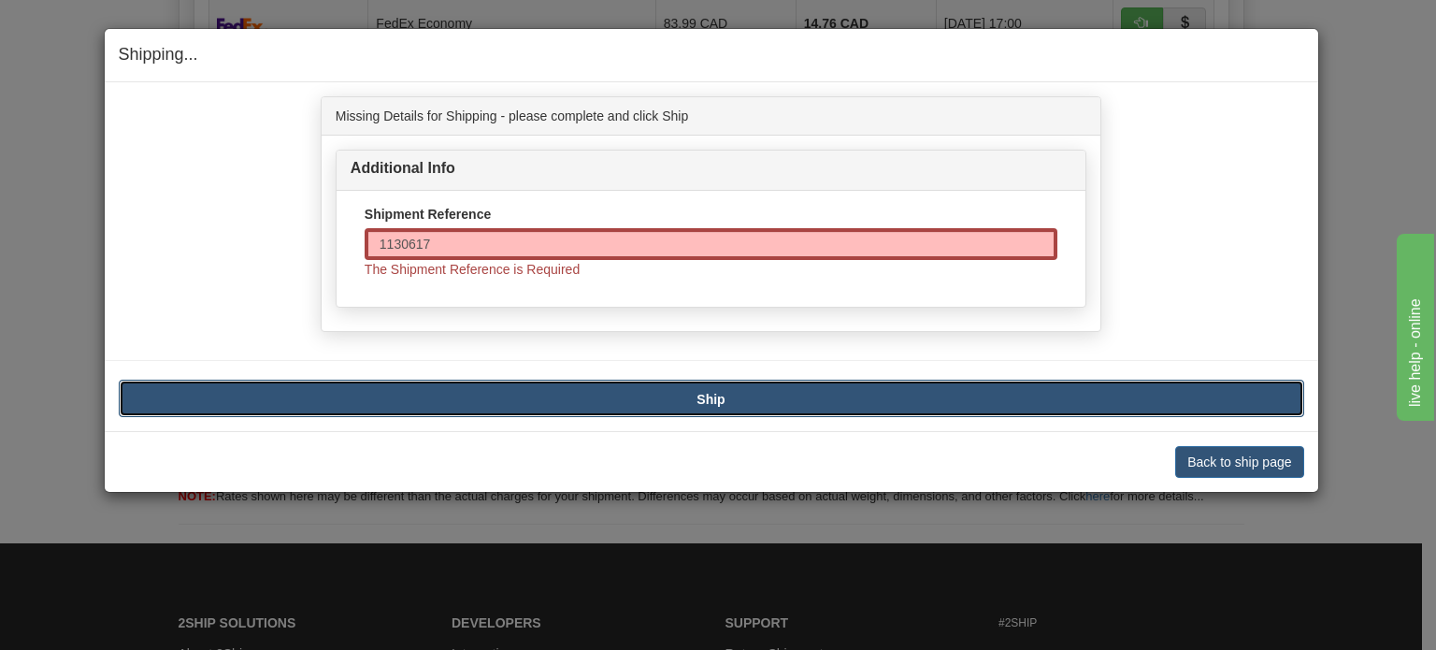
click at [718, 394] on b "Ship" at bounding box center [710, 399] width 28 height 15
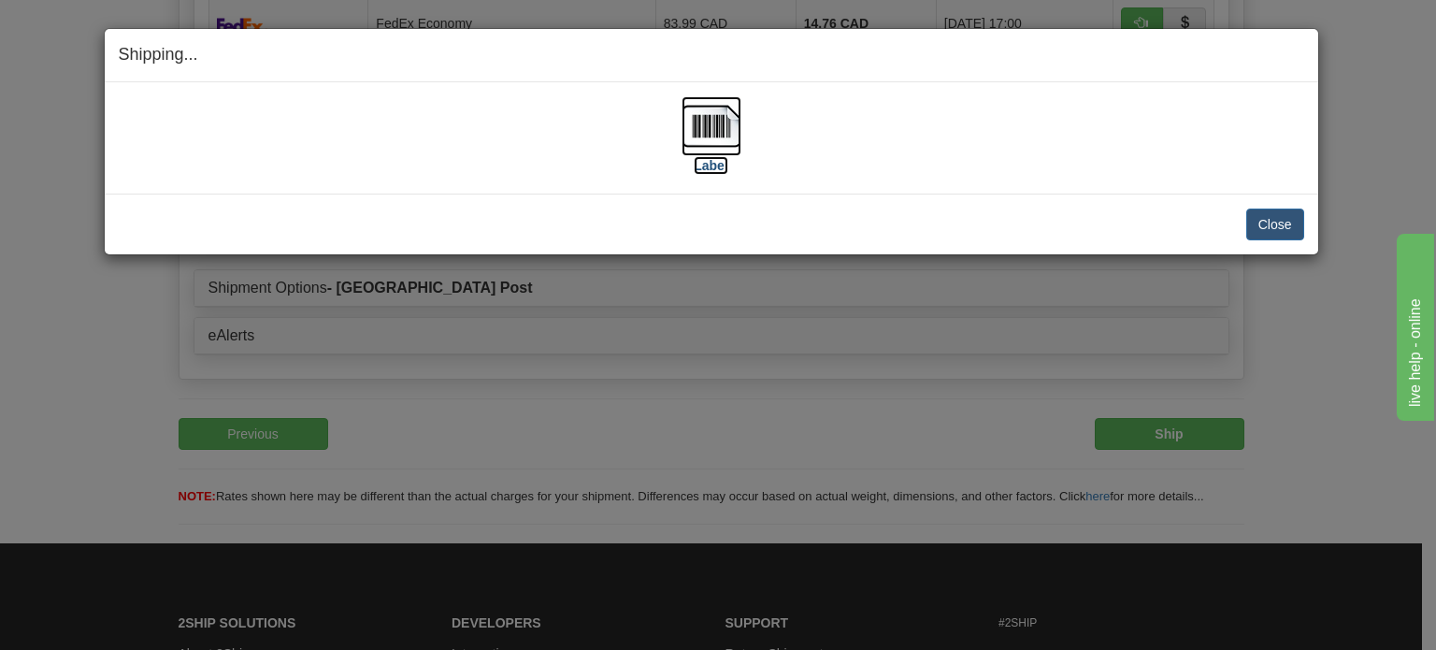
click at [713, 149] on img at bounding box center [711, 126] width 60 height 60
click at [1279, 217] on button "Close" at bounding box center [1275, 224] width 58 height 32
